Goal: Download file/media

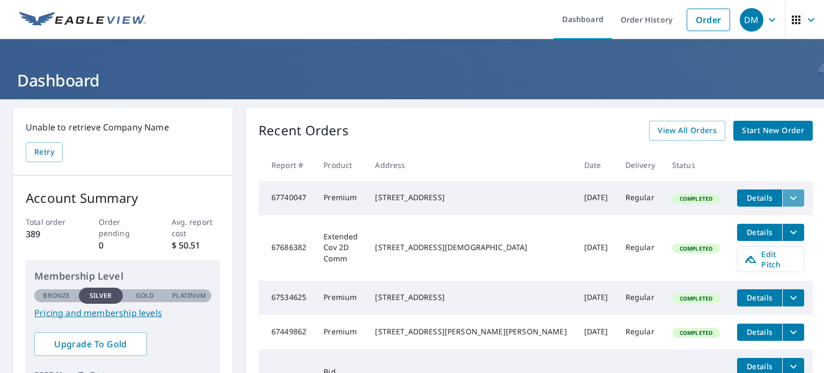
click at [787, 199] on icon "filesDropdownBtn-67740047" at bounding box center [793, 198] width 13 height 13
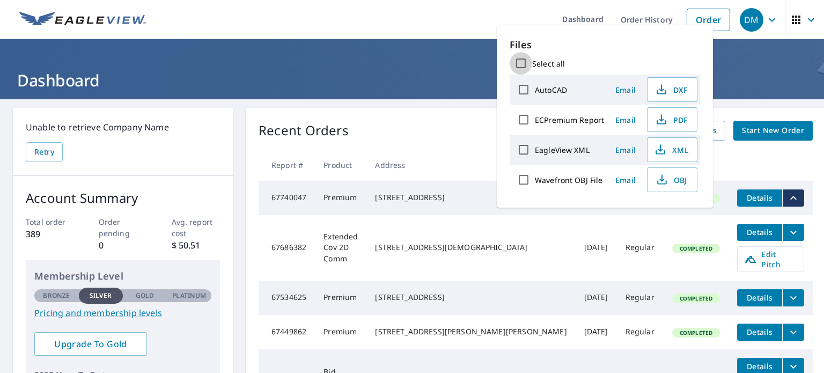
click at [520, 63] on input "Select all" at bounding box center [521, 63] width 23 height 23
checkbox input "true"
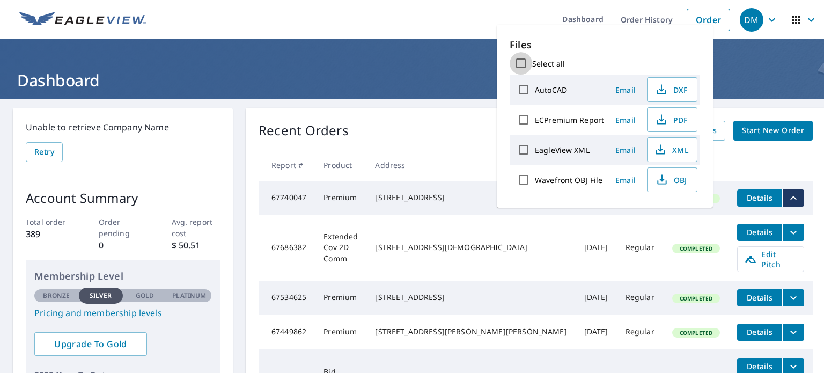
checkbox input "true"
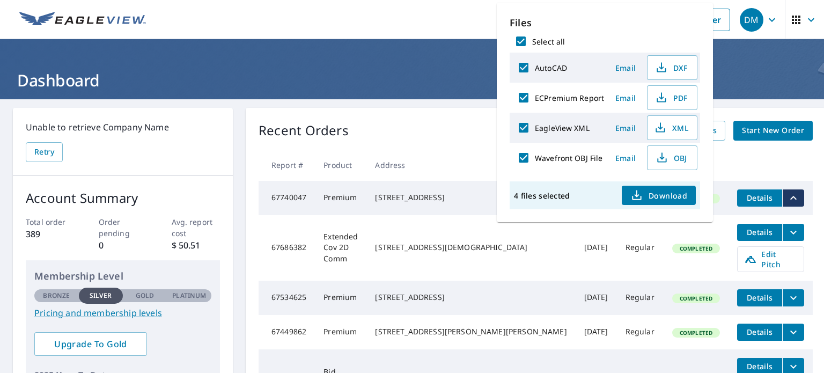
click at [657, 195] on span "Download" at bounding box center [659, 195] width 57 height 13
drag, startPoint x: 631, startPoint y: 91, endPoint x: 611, endPoint y: 83, distance: 21.2
drag, startPoint x: 611, startPoint y: 83, endPoint x: 530, endPoint y: 64, distance: 83.8
click at [530, 64] on input "AutoCAD" at bounding box center [524, 67] width 23 height 23
checkbox input "false"
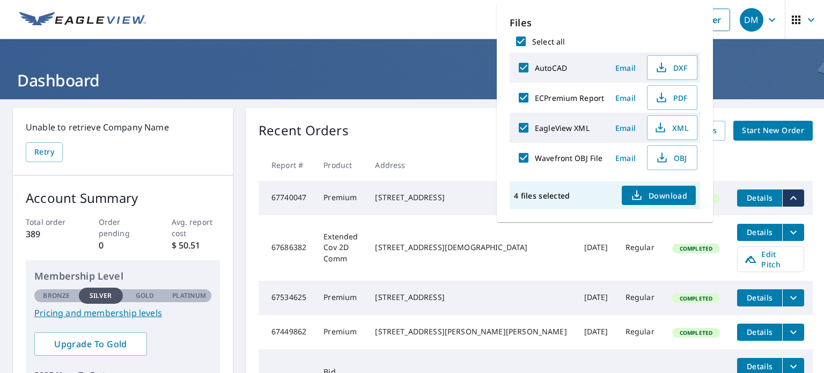
checkbox input "false"
click at [528, 128] on input "EagleView XML" at bounding box center [524, 127] width 23 height 23
checkbox input "false"
click at [524, 158] on input "Wavefront OBJ File" at bounding box center [524, 158] width 23 height 23
checkbox input "false"
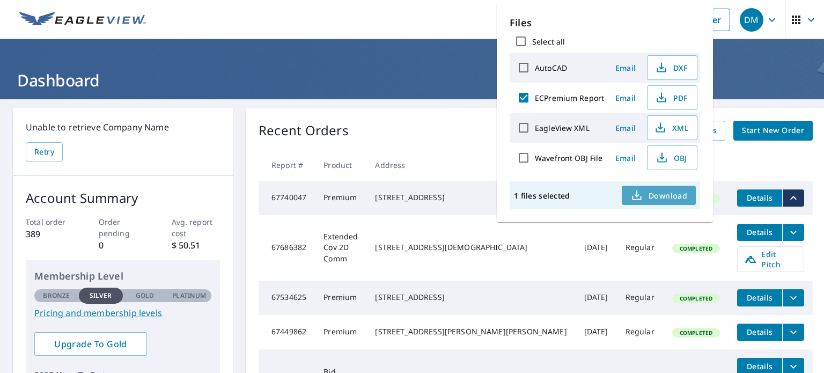
click at [658, 193] on span "Download" at bounding box center [659, 195] width 57 height 13
